Goal: Book appointment/travel/reservation

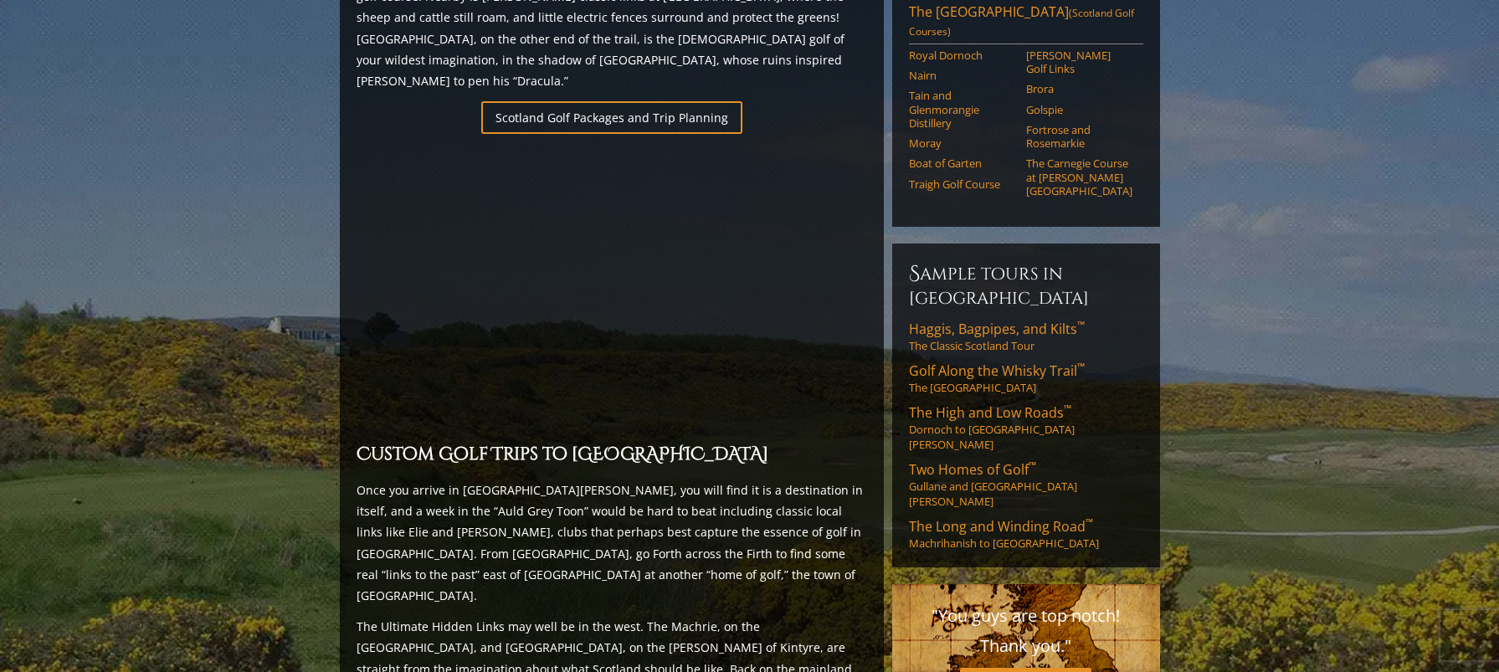
scroll to position [1161, 0]
click at [989, 403] on span "The High and Low Roads ™" at bounding box center [990, 412] width 162 height 18
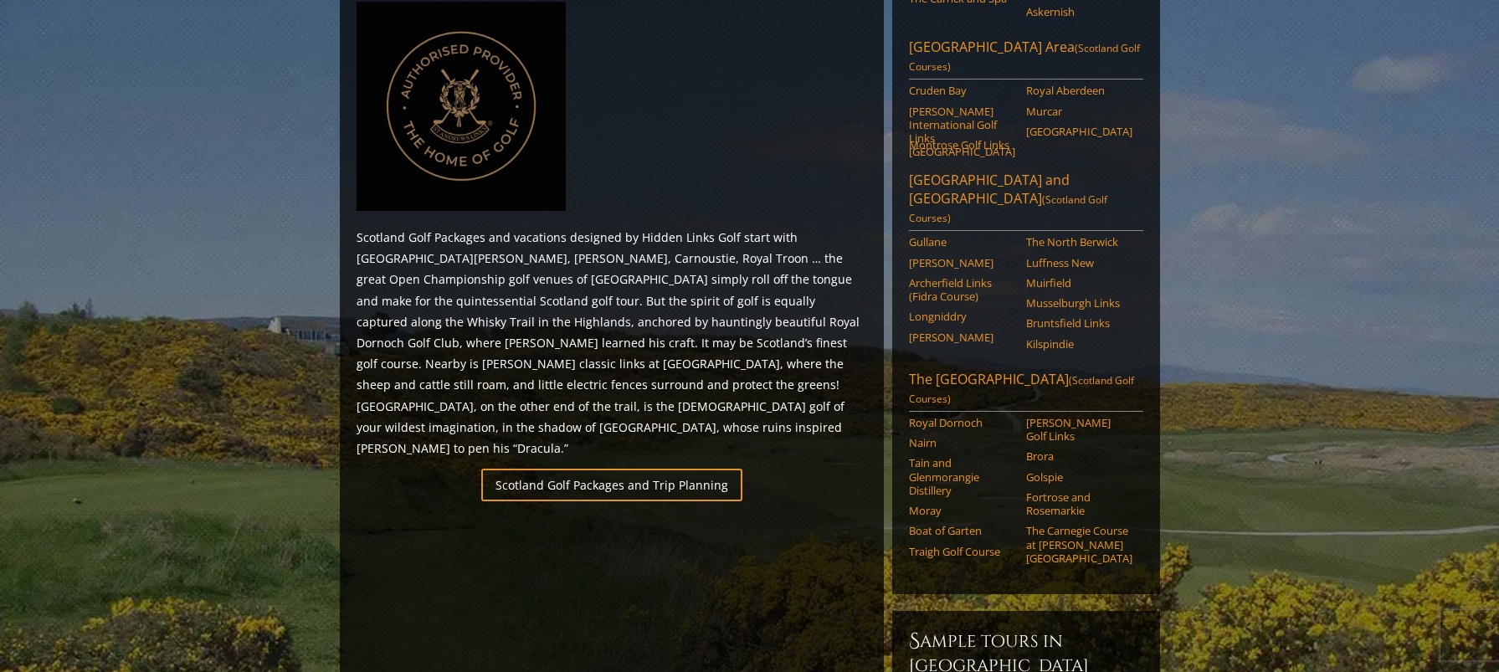
scroll to position [826, 0]
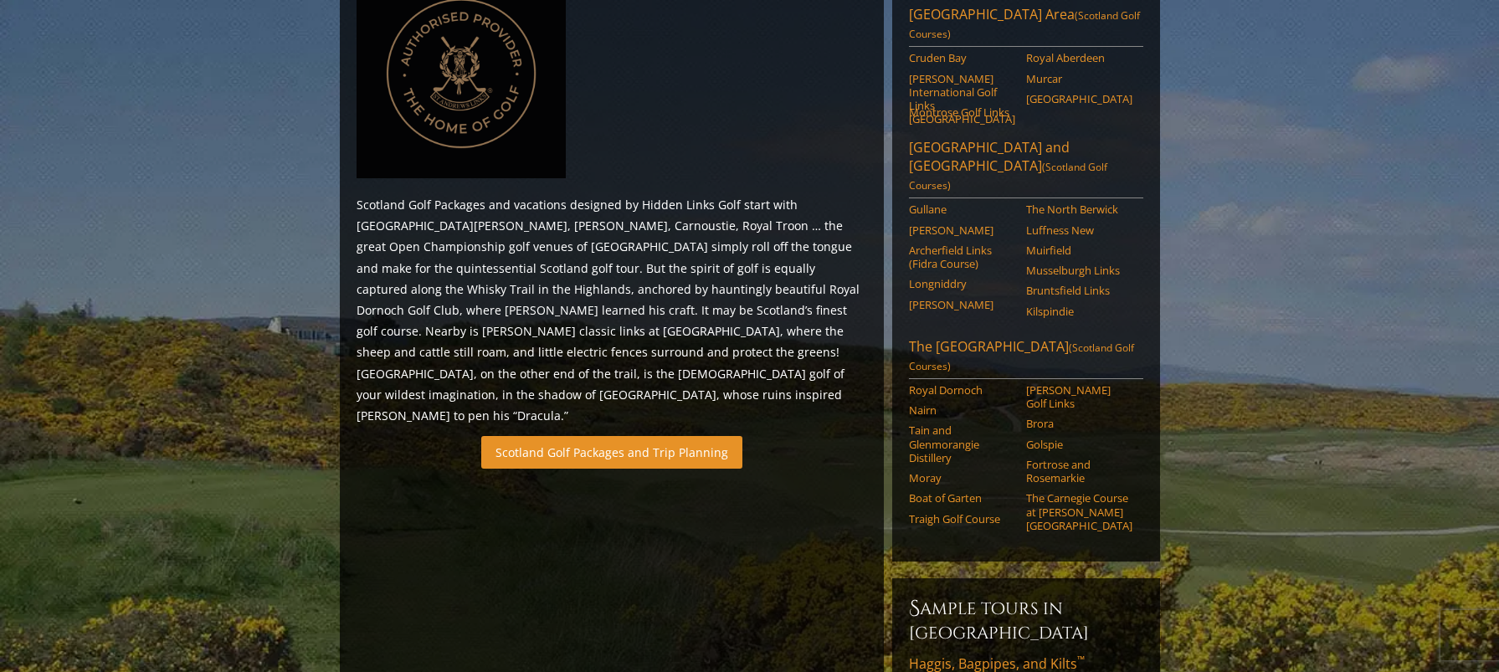
click at [623, 436] on link "Scotland Golf Packages and Trip Planning" at bounding box center [611, 452] width 261 height 33
